Goal: Transaction & Acquisition: Purchase product/service

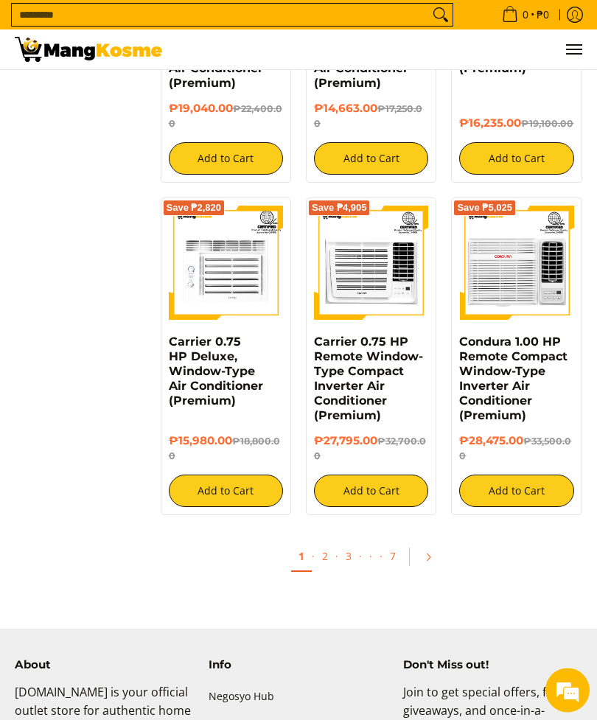
scroll to position [2373, 0]
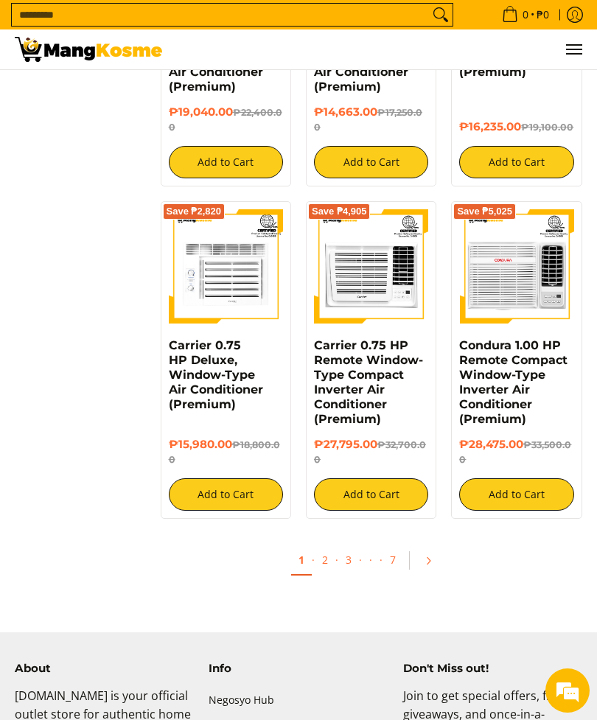
click at [431, 556] on icon "Pagination" at bounding box center [428, 561] width 10 height 10
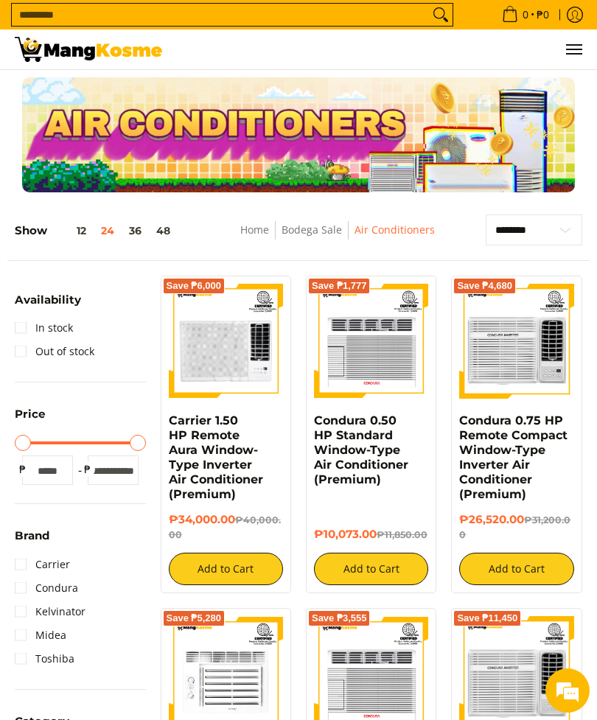
click at [239, 359] on img at bounding box center [226, 341] width 114 height 114
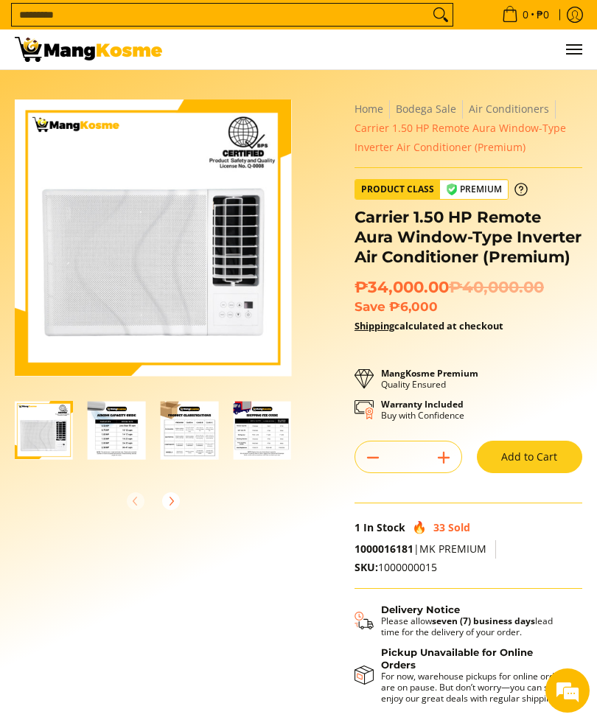
click at [189, 428] on img "Carrier 1.50 HP Remote Aura Window-Type Inverter Air Conditioner (Premium)-3" at bounding box center [190, 430] width 58 height 58
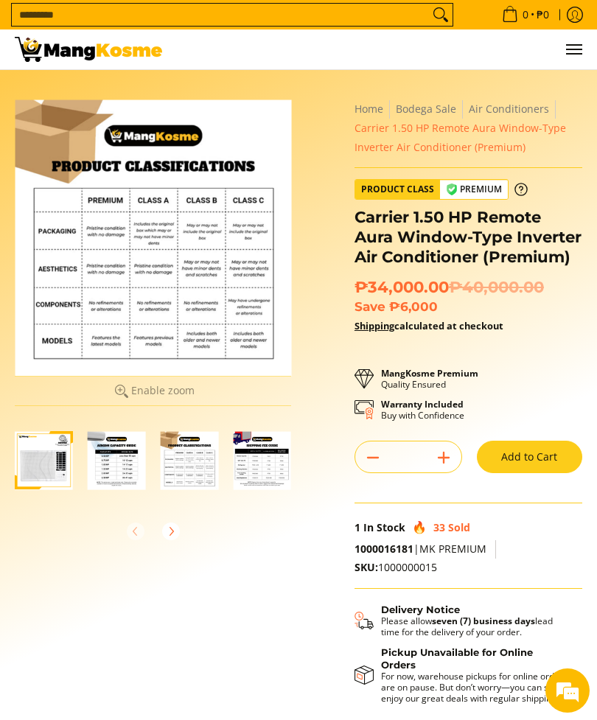
click at [268, 463] on img "mang-kosme-shipping-fee-guide-infographic" at bounding box center [262, 460] width 58 height 58
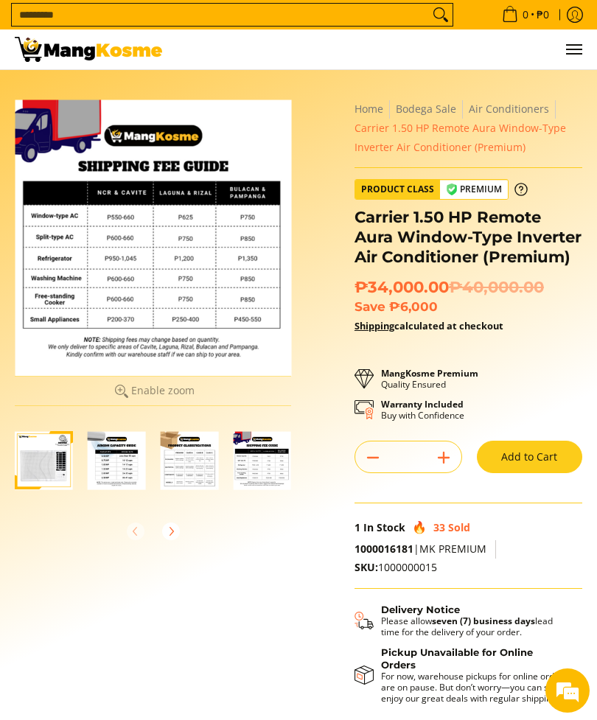
click at [132, 458] on img "Carrier 1.50 HP Remote Aura Window-Type Inverter Air Conditioner (Premium)-2" at bounding box center [117, 460] width 58 height 58
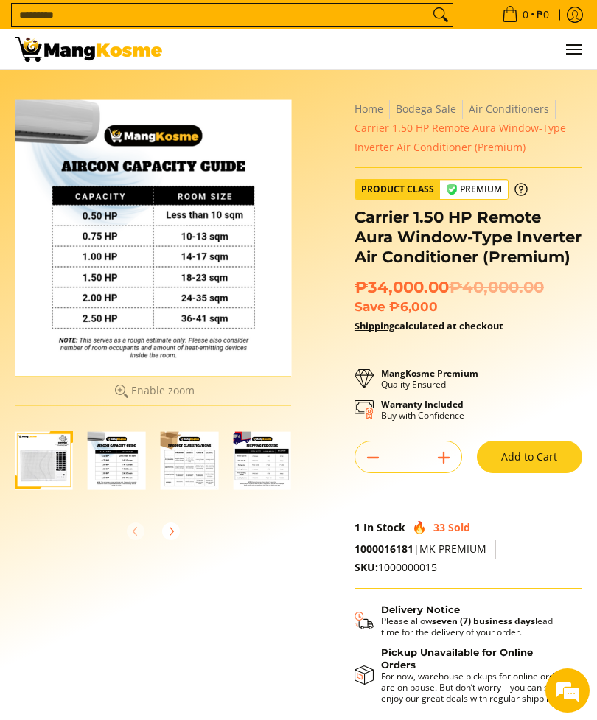
click at [52, 476] on img "Carrier 1.50 HP Remote Aura Window-Type Inverter Air Conditioner (Premium)-1" at bounding box center [44, 460] width 58 height 58
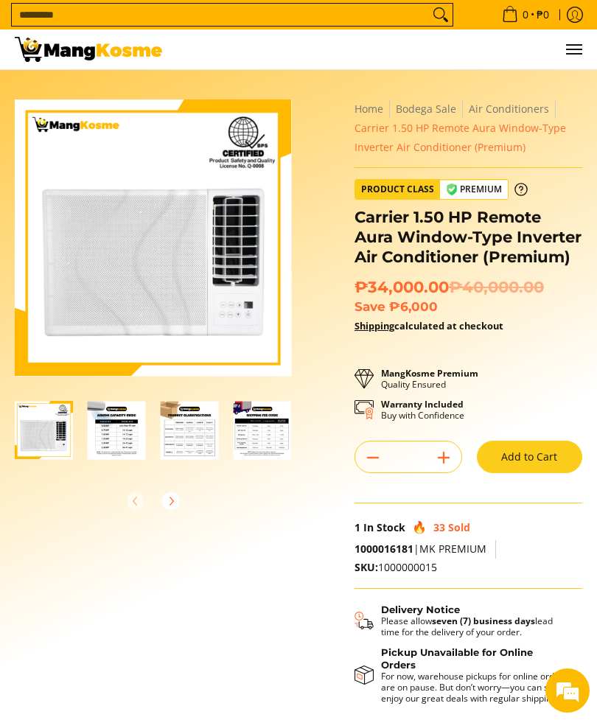
click at [111, 431] on img "Carrier 1.50 HP Remote Aura Window-Type Inverter Air Conditioner (Premium)-2" at bounding box center [117, 430] width 58 height 58
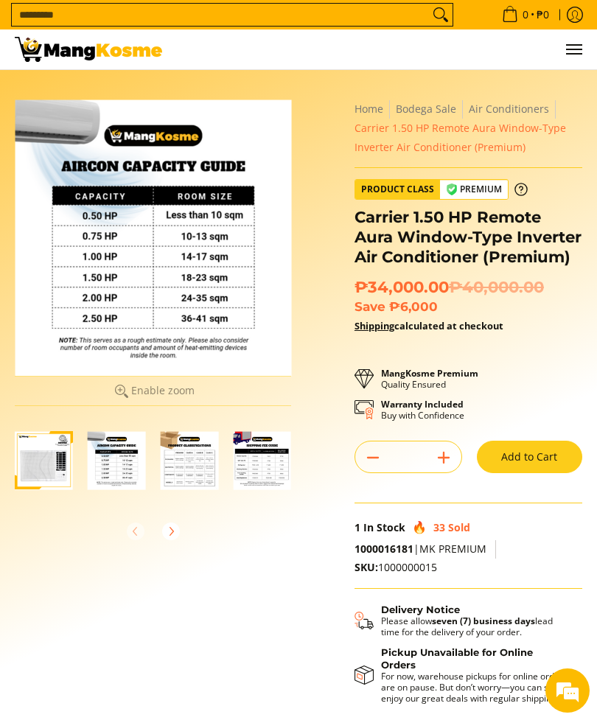
click at [191, 458] on img "Carrier 1.50 HP Remote Aura Window-Type Inverter Air Conditioner (Premium)-3" at bounding box center [190, 460] width 58 height 58
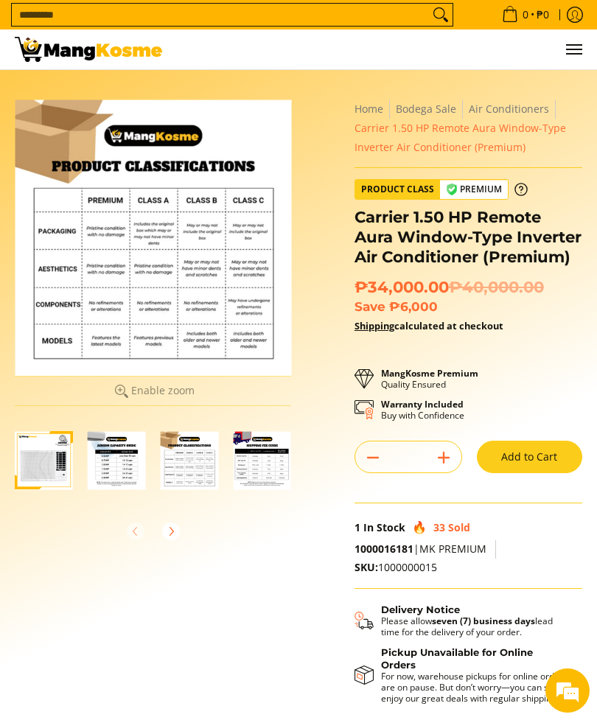
click at [262, 461] on img "mang-kosme-shipping-fee-guide-infographic" at bounding box center [262, 460] width 58 height 58
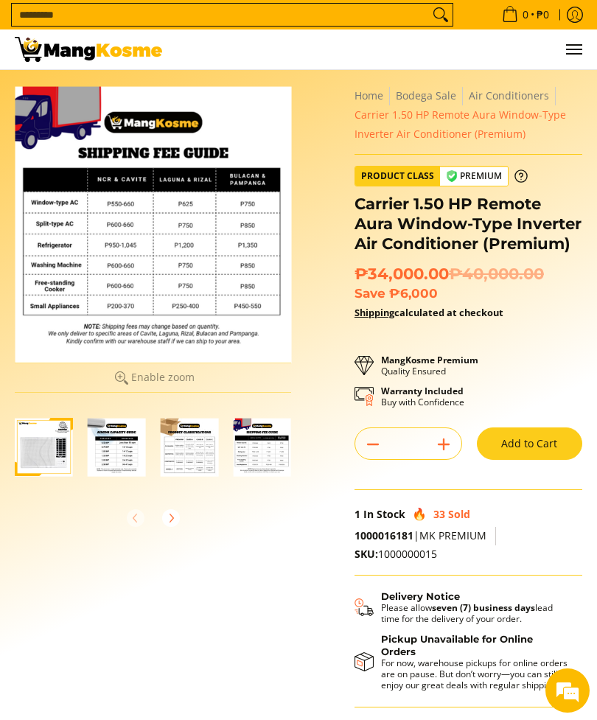
scroll to position [18, 0]
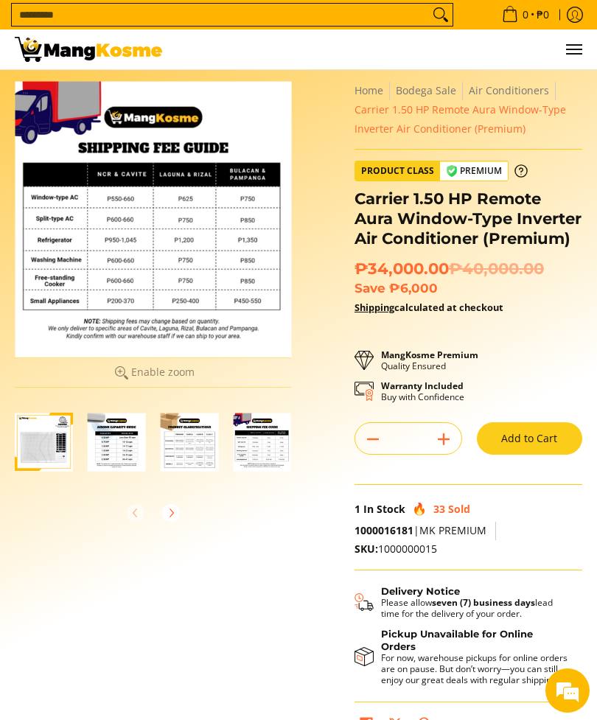
click at [36, 452] on img "Carrier 1.50 HP Remote Aura Window-Type Inverter Air Conditioner (Premium)-1" at bounding box center [44, 442] width 58 height 58
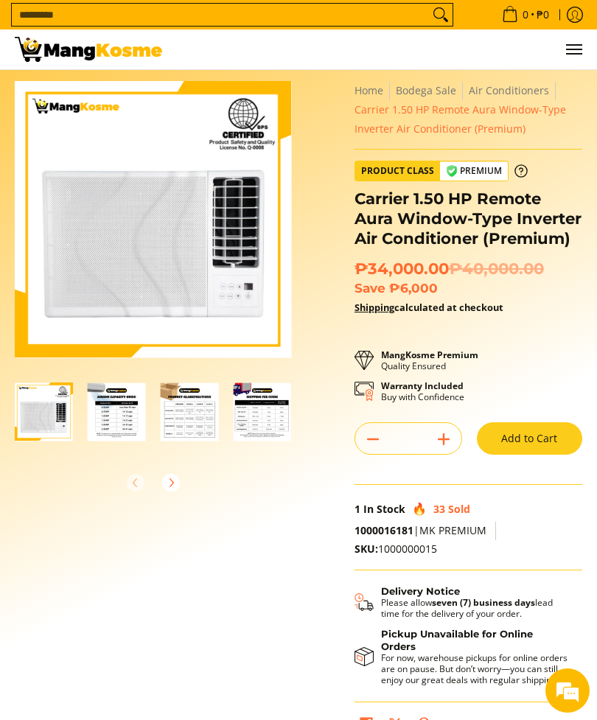
click at [116, 420] on img "Carrier 1.50 HP Remote Aura Window-Type Inverter Air Conditioner (Premium)-2" at bounding box center [117, 411] width 58 height 58
